Goal: Find specific fact: Find specific fact

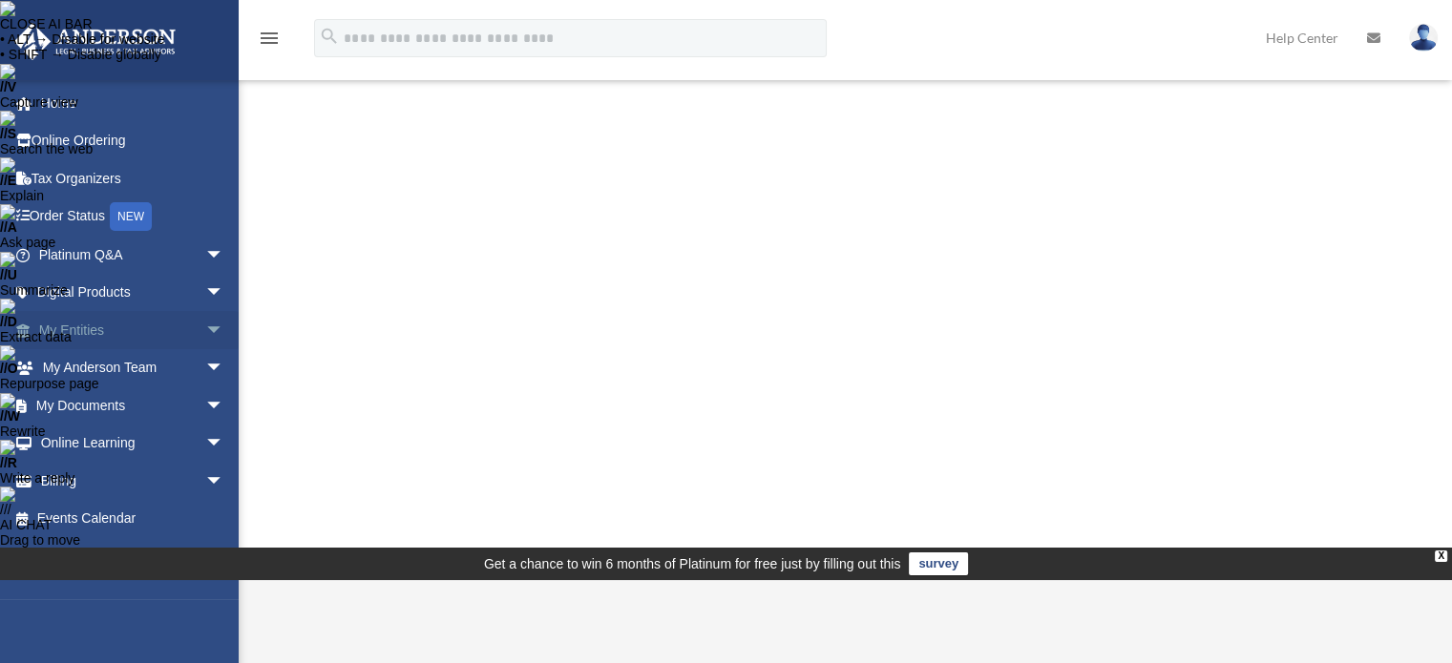
click at [205, 327] on span "arrow_drop_down" at bounding box center [224, 330] width 38 height 39
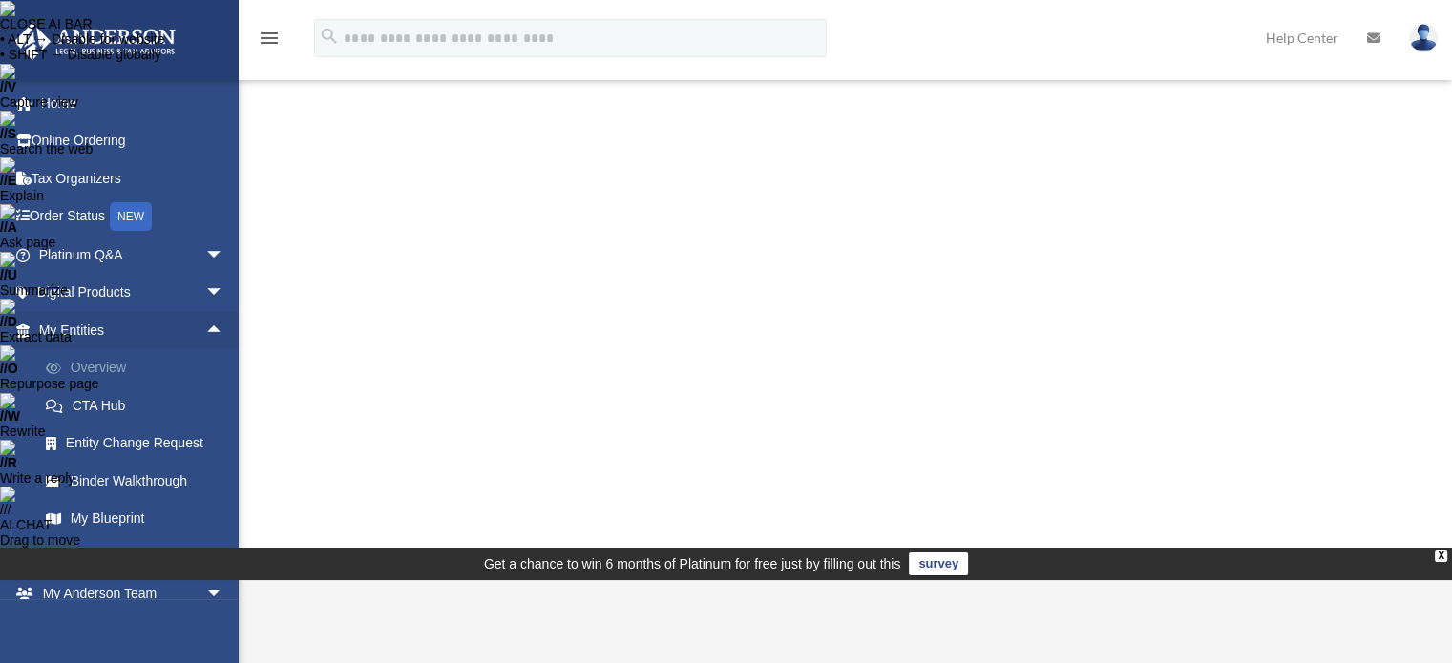
click at [111, 370] on link "Overview" at bounding box center [140, 368] width 226 height 38
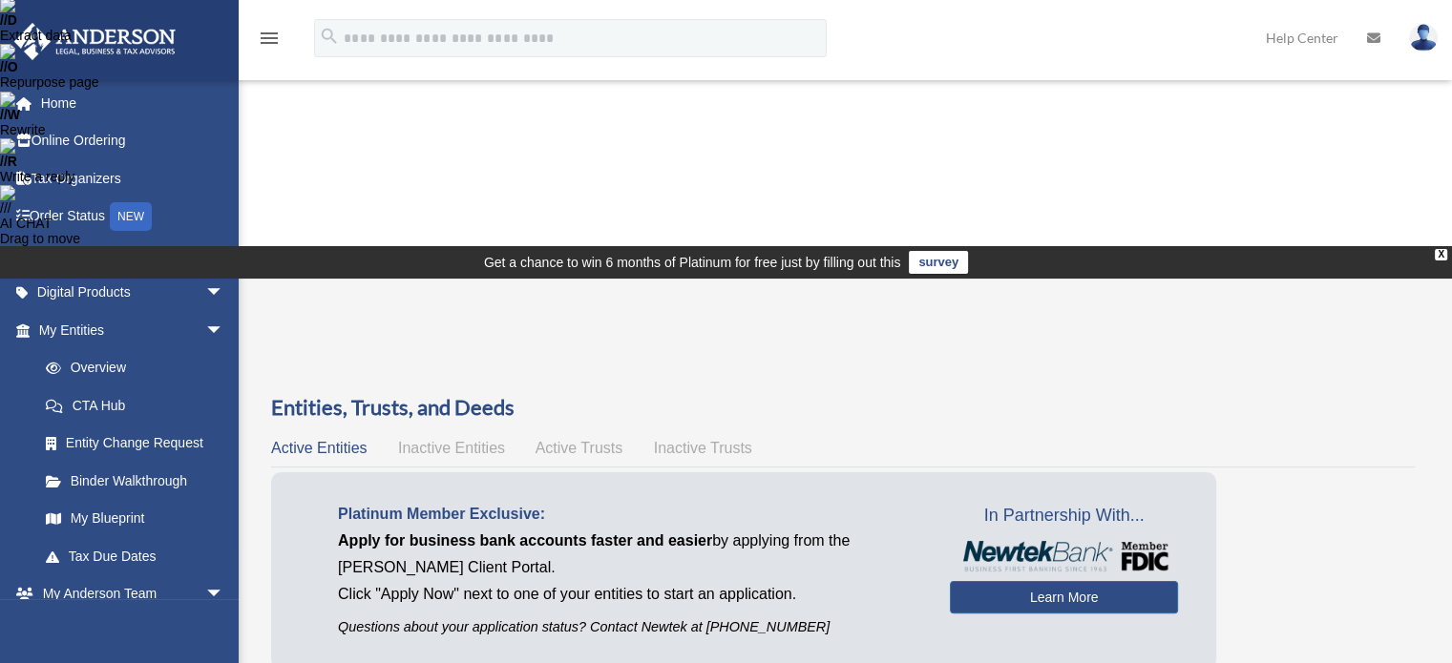
scroll to position [303, 0]
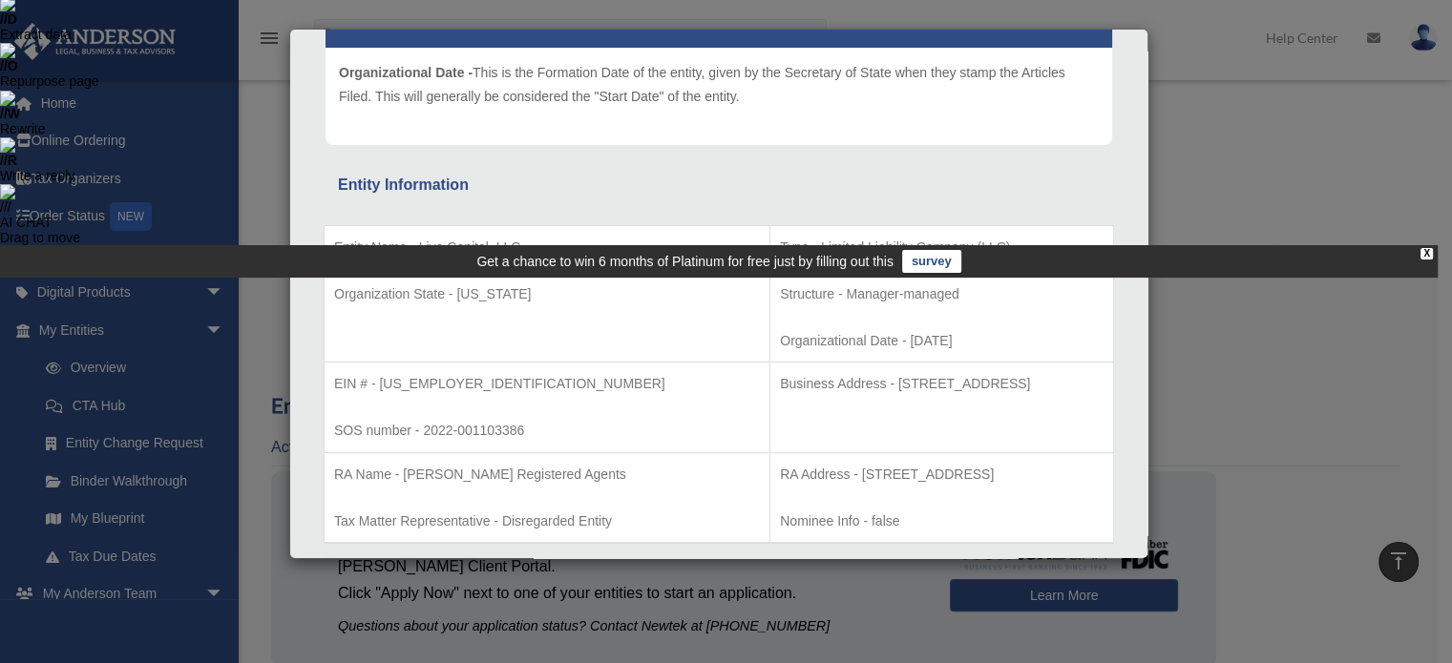
scroll to position [221, 0]
drag, startPoint x: 771, startPoint y: 380, endPoint x: 791, endPoint y: 384, distance: 20.4
click at [791, 384] on p "Business Address - 1718 Capitol Ave., Cheyenne, Wy 82001" at bounding box center [942, 384] width 324 height 24
drag, startPoint x: 653, startPoint y: 382, endPoint x: 1022, endPoint y: 381, distance: 369.4
click at [1022, 381] on p "Business Address - 1718 Capitol Ave., Cheyenne, Wy 82001" at bounding box center [942, 384] width 324 height 24
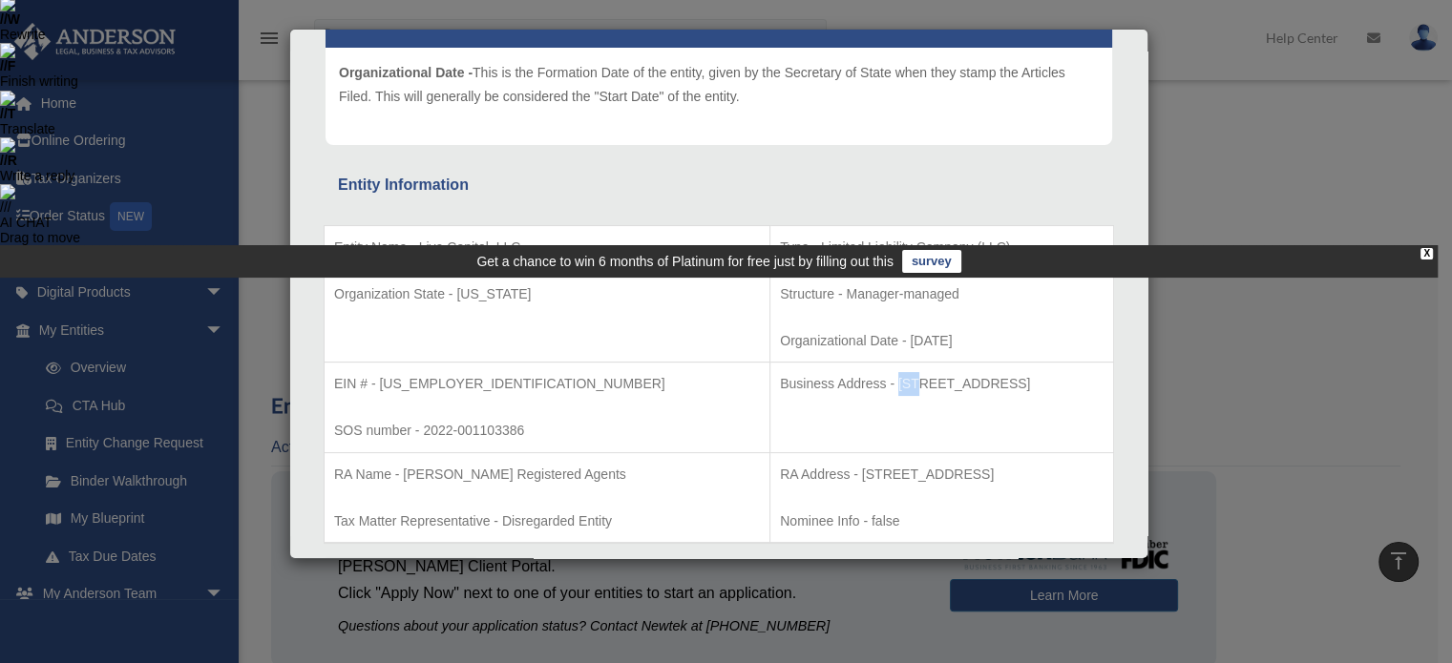
copy p "Business Address - 1718 Capitol Ave., Cheyenne, Wy 82001"
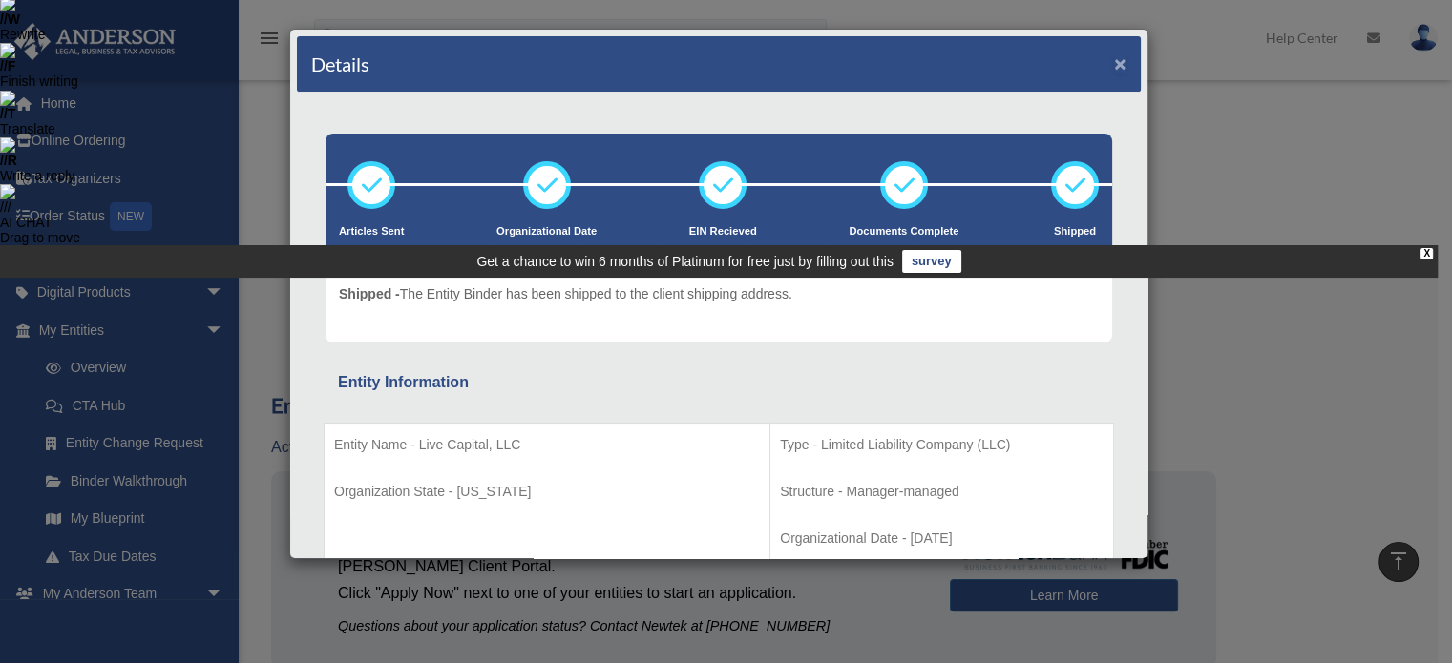
click at [1114, 64] on button "×" at bounding box center [1120, 63] width 12 height 20
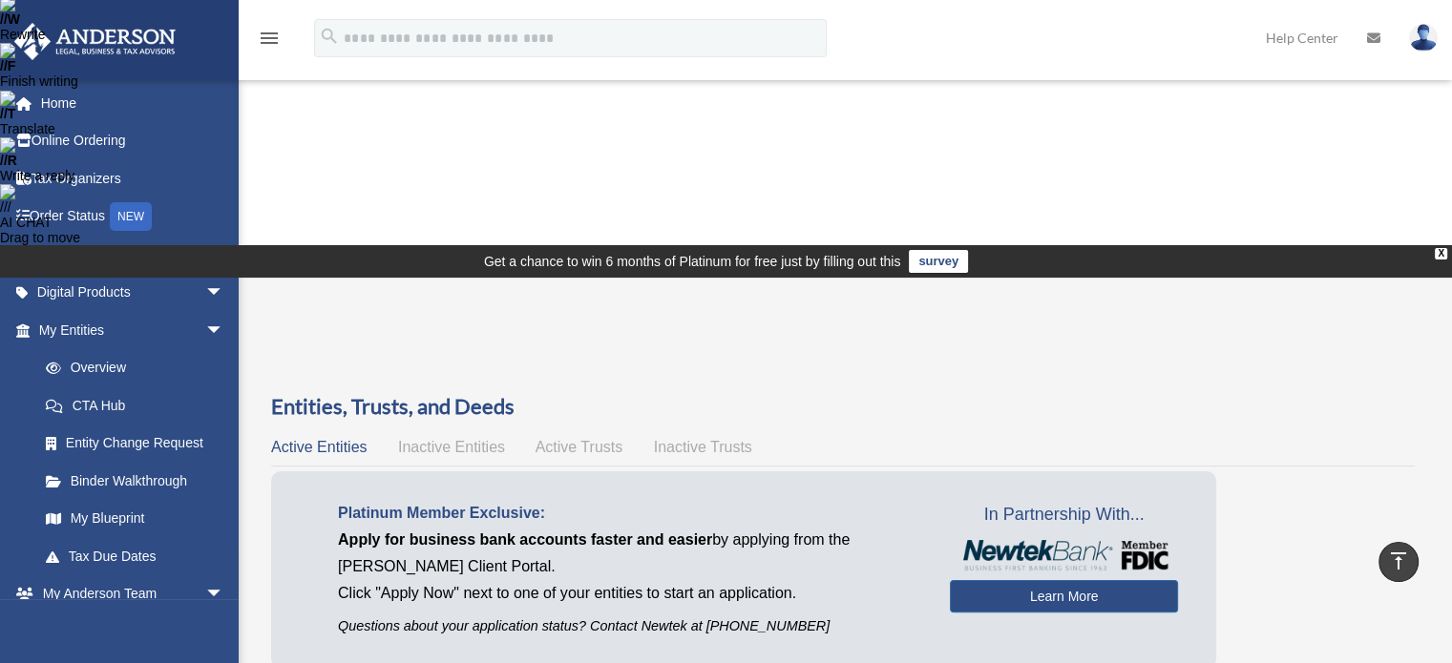
click at [1423, 46] on img at bounding box center [1423, 38] width 29 height 28
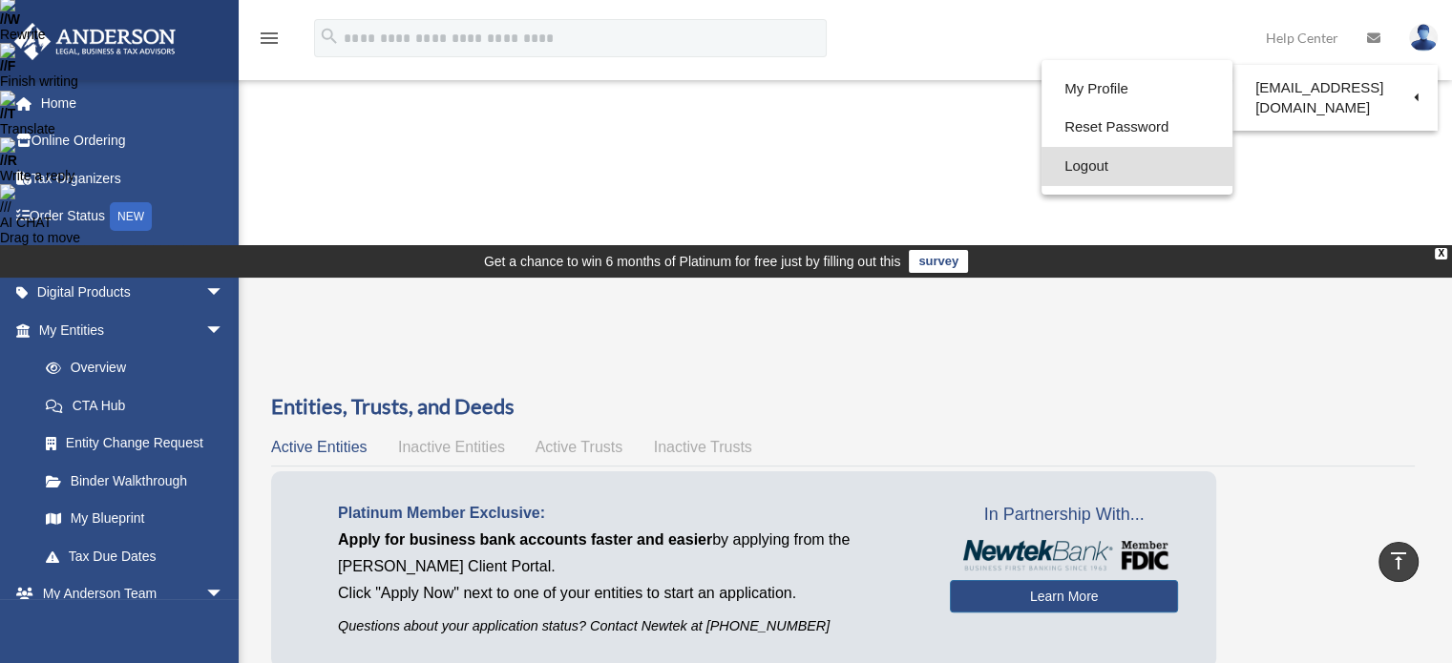
click at [1081, 162] on link "Logout" at bounding box center [1136, 166] width 191 height 39
